Goal: Information Seeking & Learning: Learn about a topic

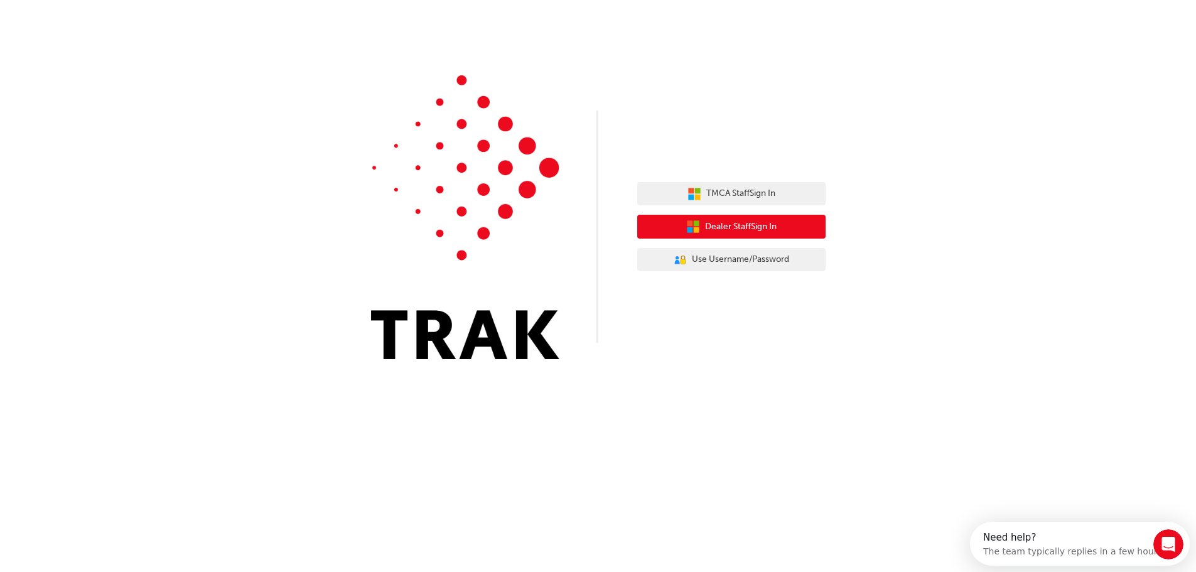
click at [730, 230] on span "Dealer Staff Sign In" at bounding box center [741, 227] width 72 height 14
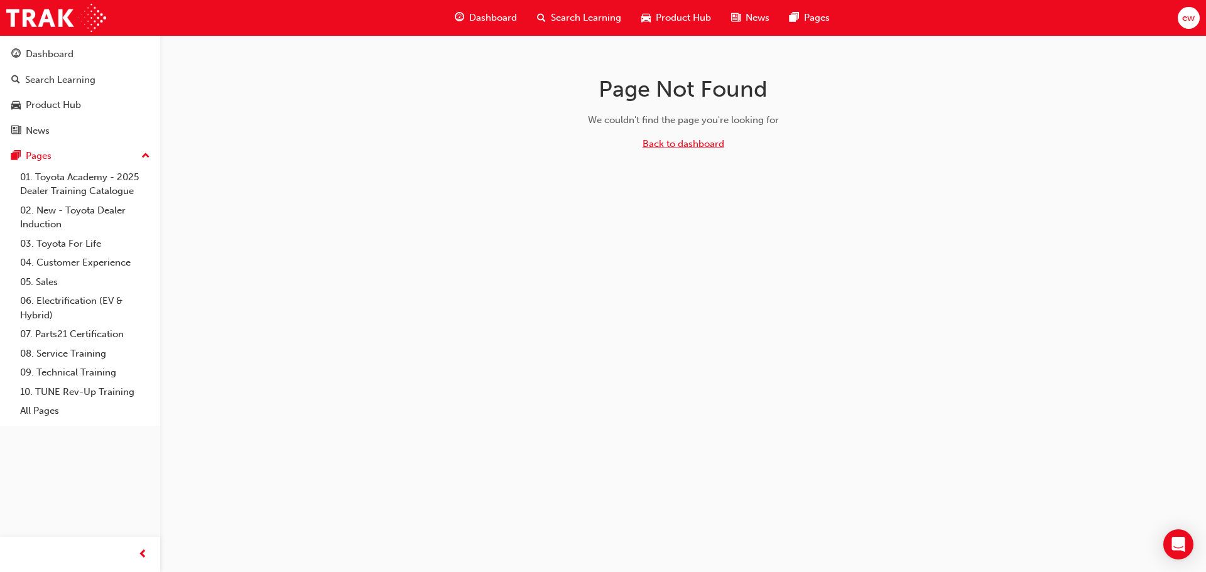
click at [674, 142] on link "Back to dashboard" at bounding box center [683, 143] width 82 height 11
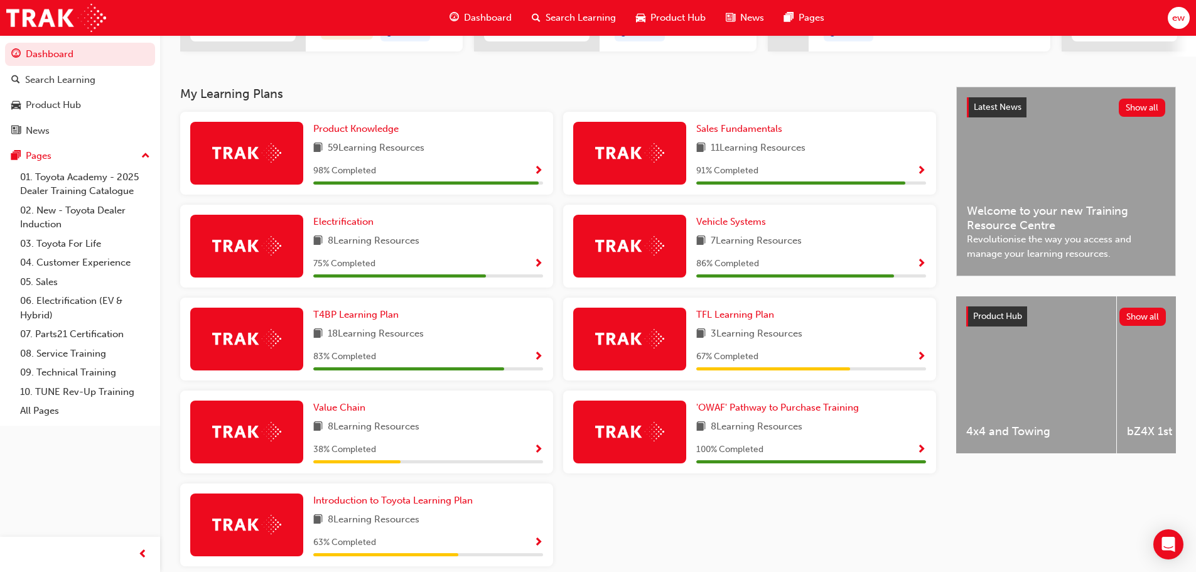
scroll to position [168, 0]
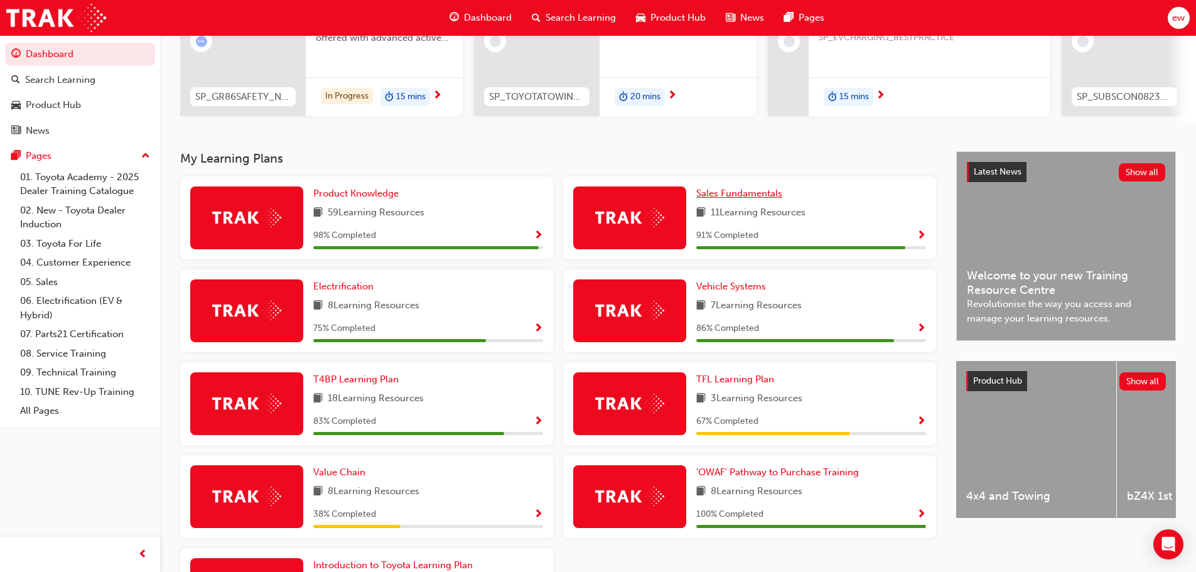
click at [735, 199] on span "Sales Fundamentals" at bounding box center [739, 193] width 86 height 11
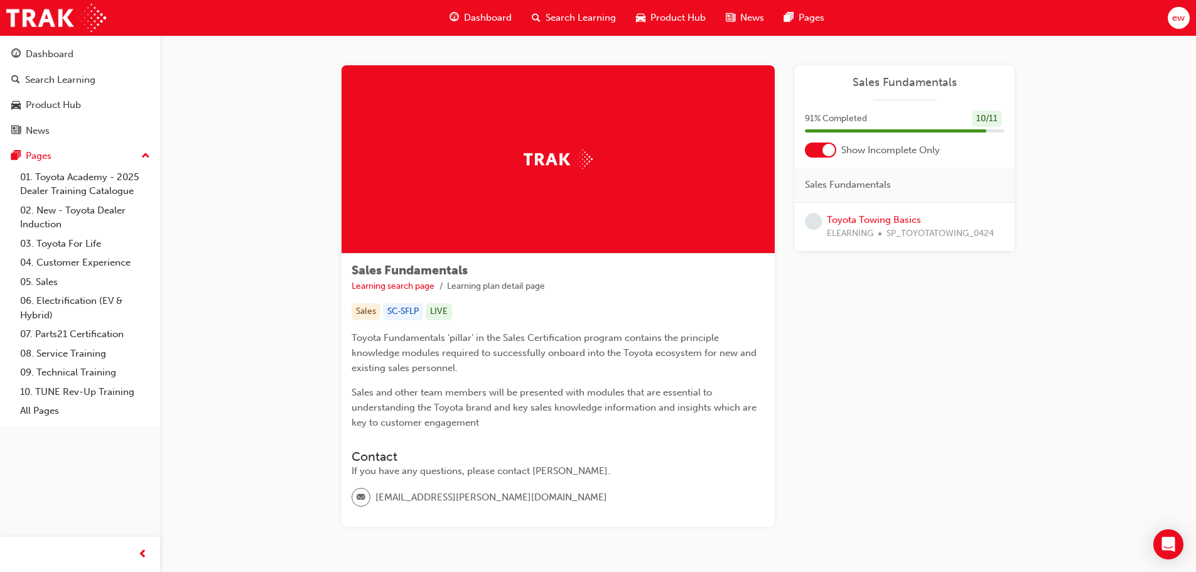
click at [831, 151] on div at bounding box center [829, 150] width 13 height 13
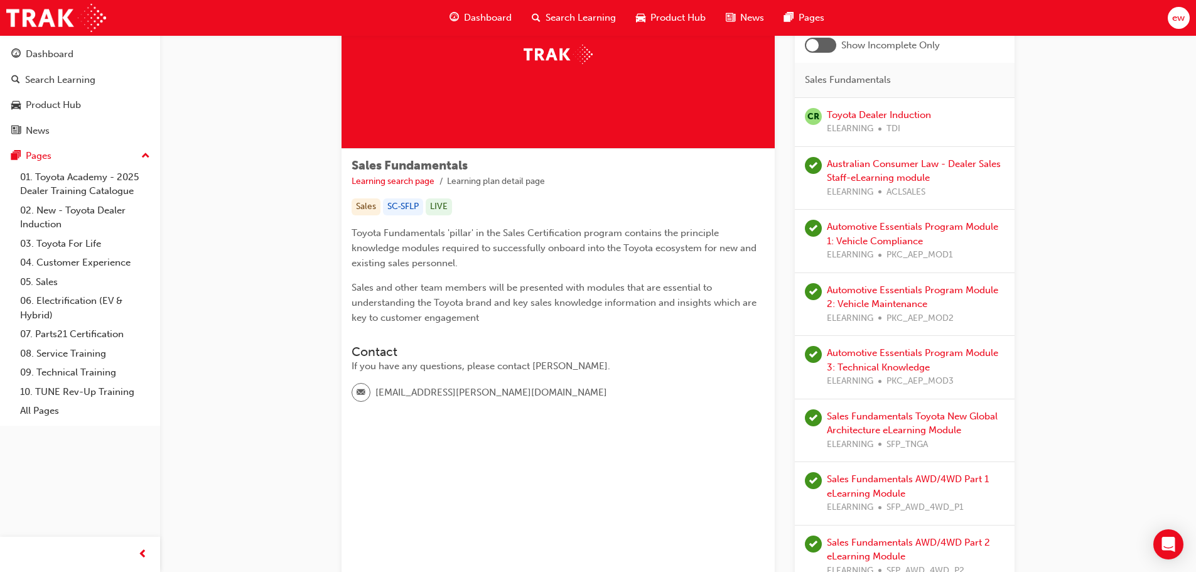
scroll to position [11, 0]
